Goal: Information Seeking & Learning: Understand process/instructions

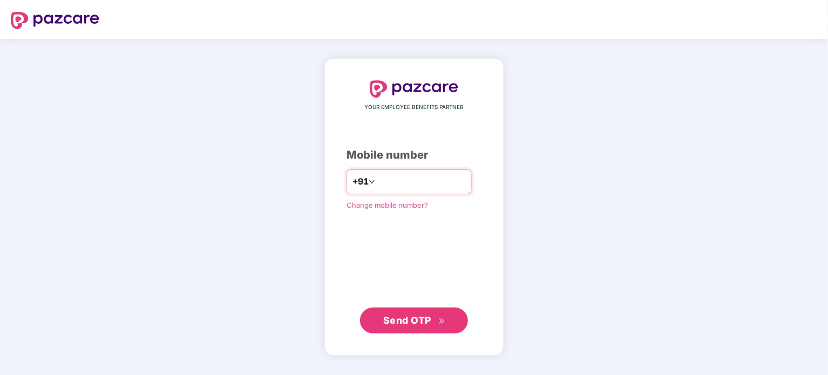
click at [394, 188] on input "number" at bounding box center [421, 181] width 89 height 17
type input "**********"
click at [404, 330] on button "Send OTP" at bounding box center [414, 320] width 108 height 26
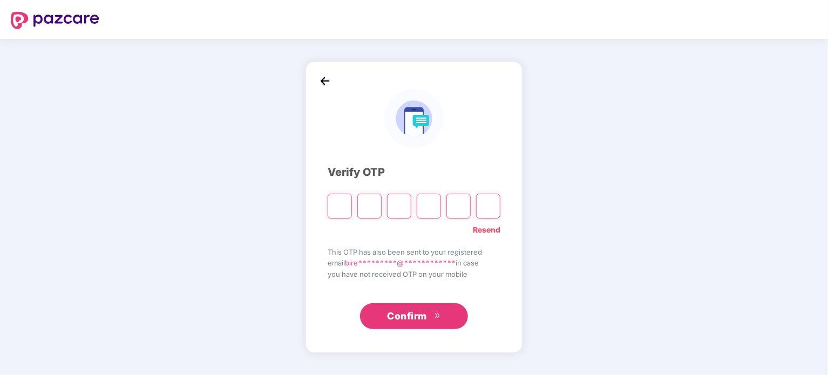
click at [339, 202] on input "Please enter verification code. Digit 1" at bounding box center [340, 206] width 24 height 25
type input "*"
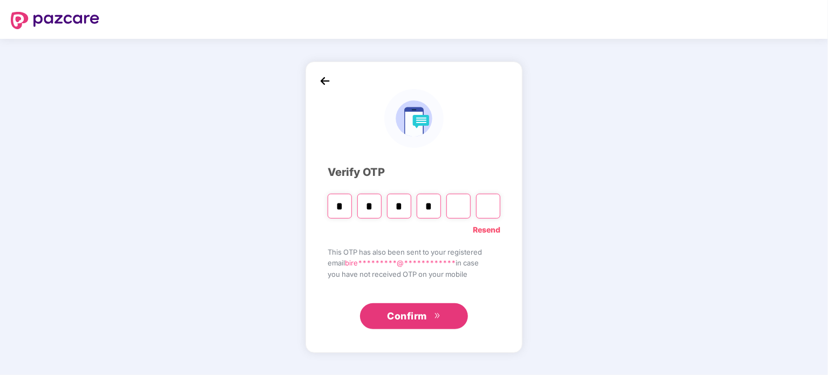
type input "*"
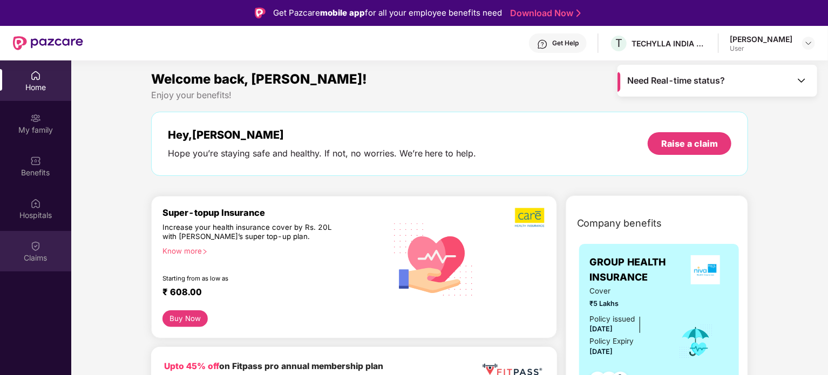
click at [50, 254] on div "Claims" at bounding box center [35, 258] width 71 height 11
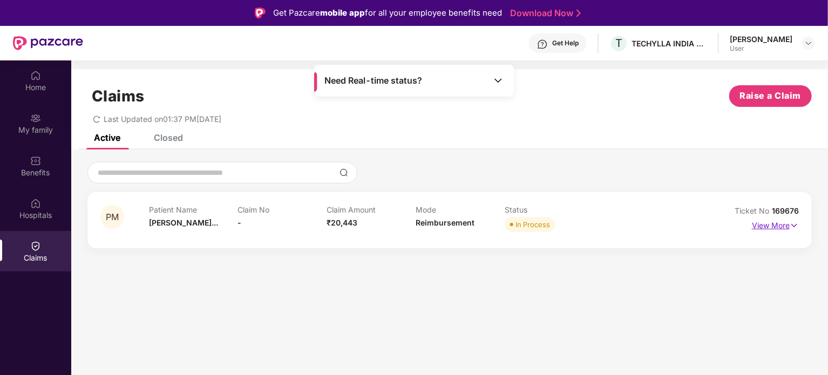
click at [790, 222] on img at bounding box center [794, 226] width 9 height 12
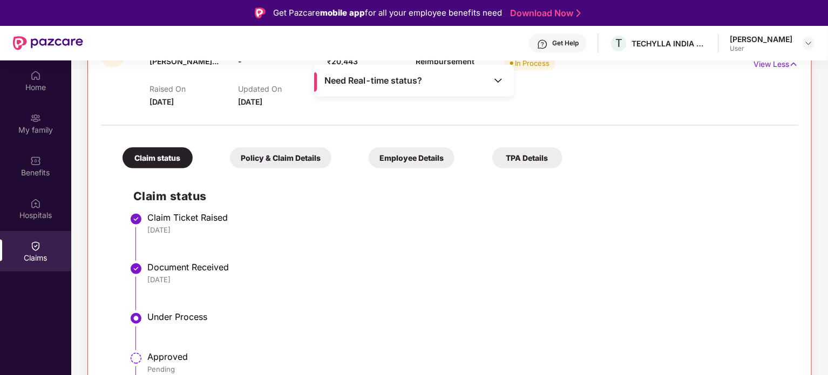
scroll to position [181, 0]
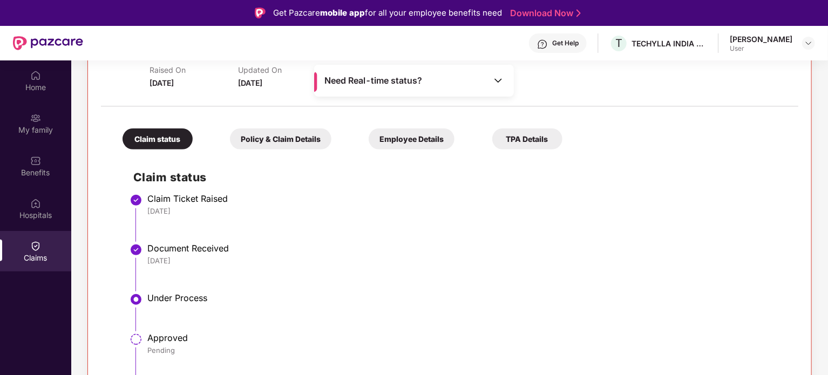
click at [280, 143] on div "Policy & Claim Details" at bounding box center [281, 139] width 102 height 21
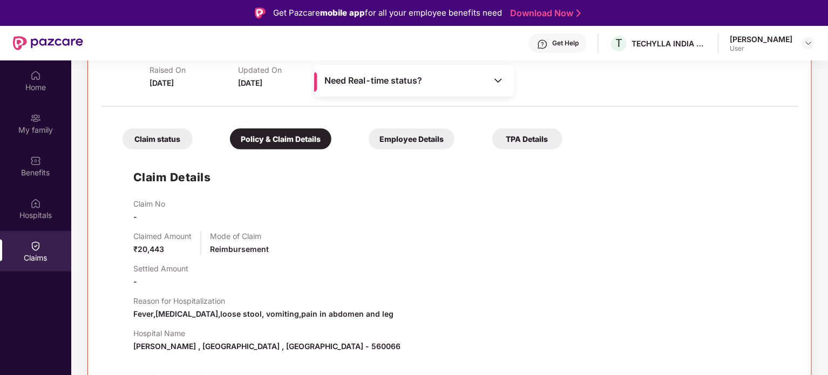
click at [400, 144] on div "Employee Details" at bounding box center [412, 139] width 86 height 21
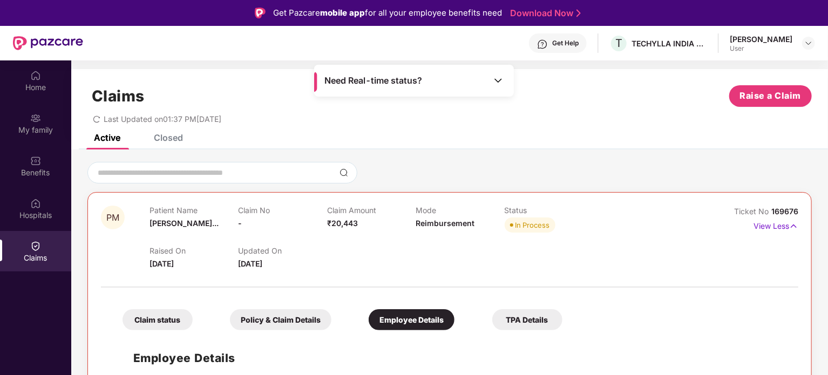
scroll to position [1, 0]
click at [529, 319] on div "TPA Details" at bounding box center [527, 319] width 70 height 21
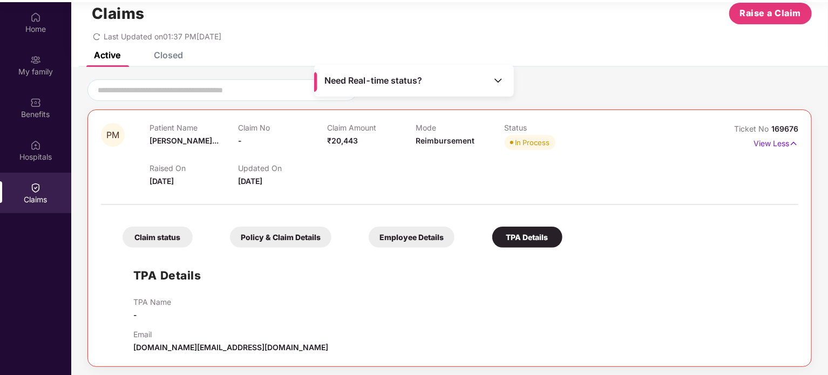
scroll to position [60, 0]
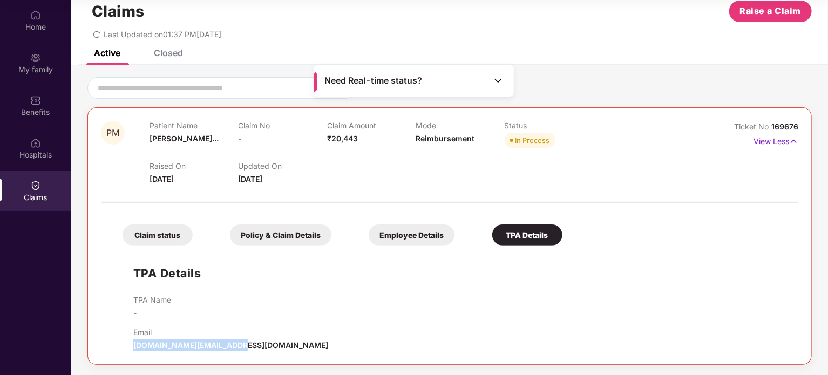
drag, startPoint x: 134, startPoint y: 347, endPoint x: 241, endPoint y: 348, distance: 106.9
click at [241, 348] on div "Email [DOMAIN_NAME][EMAIL_ADDRESS][DOMAIN_NAME]" at bounding box center [460, 340] width 654 height 24
copy span "[DOMAIN_NAME][EMAIL_ADDRESS][DOMAIN_NAME]"
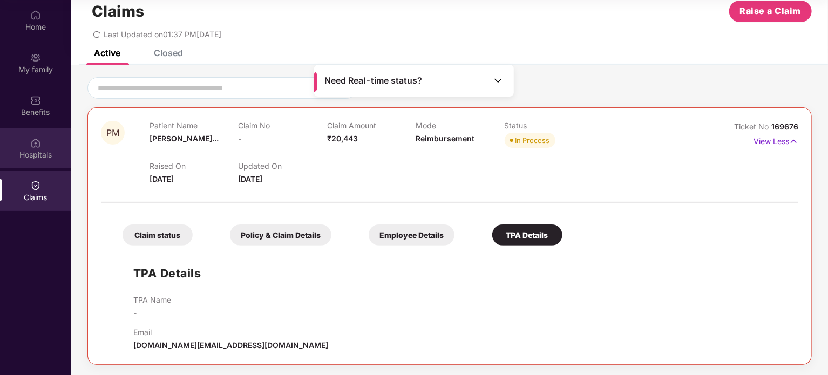
click at [35, 137] on div at bounding box center [35, 142] width 11 height 11
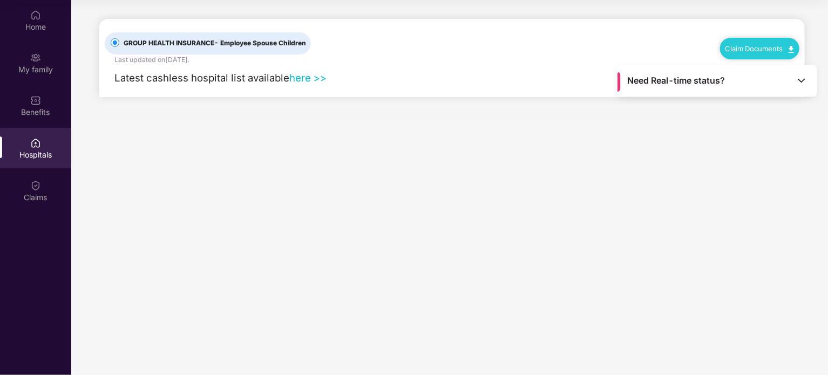
click at [307, 75] on link "here >>" at bounding box center [307, 78] width 37 height 12
click at [7, 109] on div "Benefits" at bounding box center [35, 112] width 71 height 11
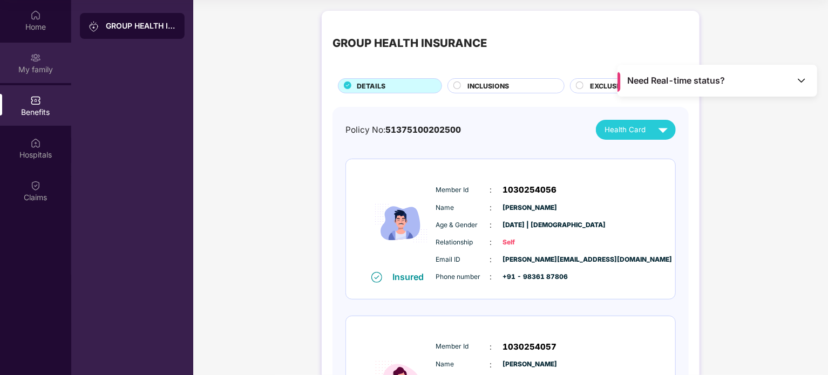
click at [37, 58] on img at bounding box center [35, 57] width 11 height 11
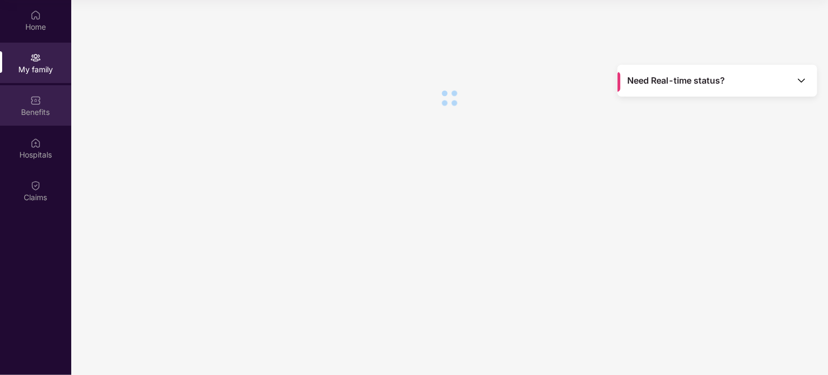
click at [46, 97] on div "Benefits" at bounding box center [35, 105] width 71 height 40
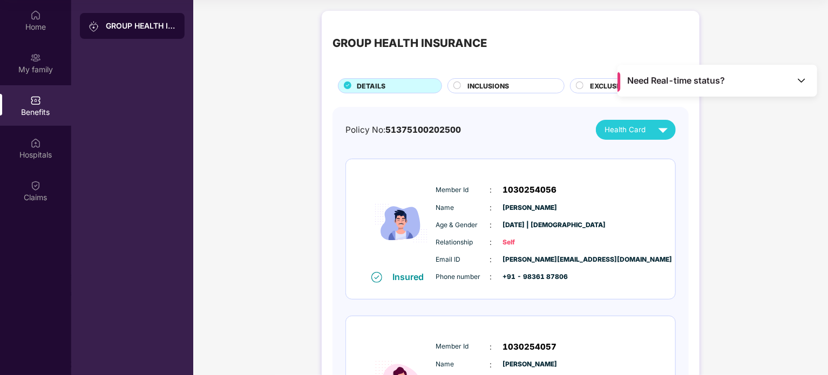
click at [460, 85] on circle at bounding box center [457, 85] width 7 height 7
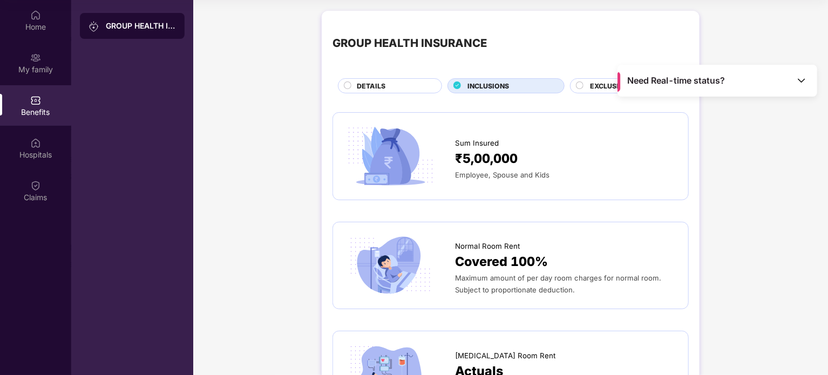
click at [593, 84] on span "EXCLUSIONS" at bounding box center [611, 86] width 43 height 10
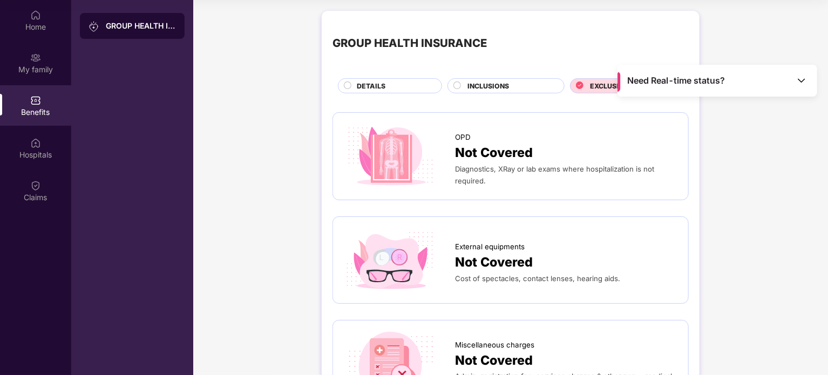
click at [382, 88] on span "DETAILS" at bounding box center [371, 86] width 29 height 10
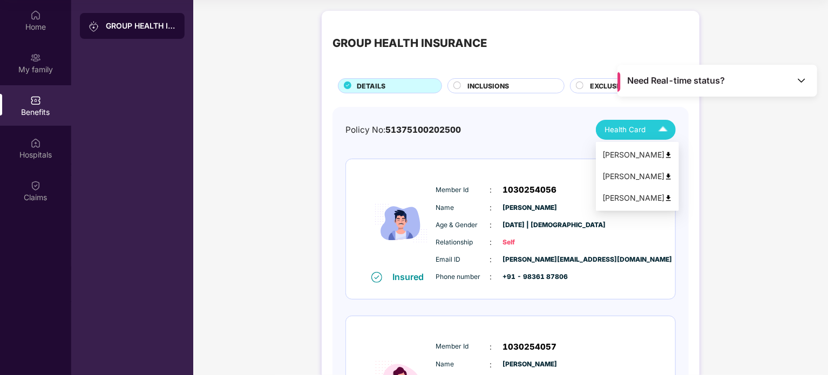
click at [646, 126] on div "Health Card" at bounding box center [639, 129] width 68 height 19
click at [636, 151] on div "[PERSON_NAME]" at bounding box center [638, 155] width 70 height 12
